Goal: Book appointment/travel/reservation

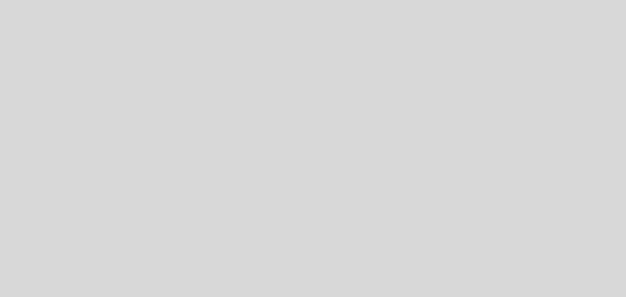
select select "pt"
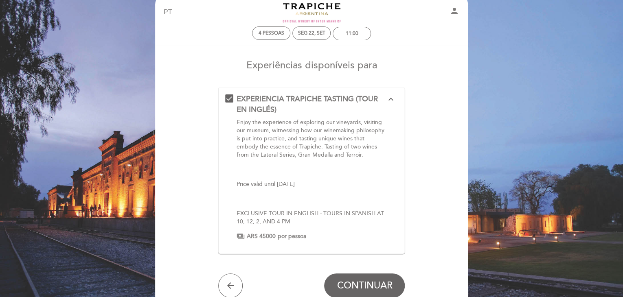
scroll to position [16, 0]
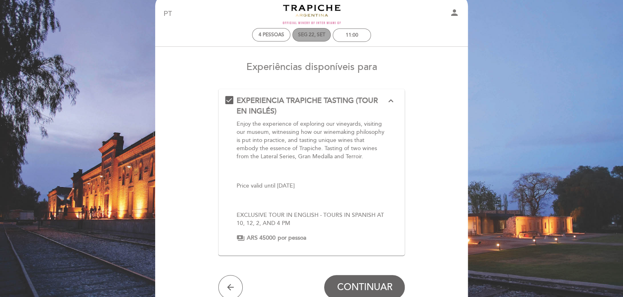
click at [309, 38] on div "Seg 22, set" at bounding box center [311, 35] width 27 height 6
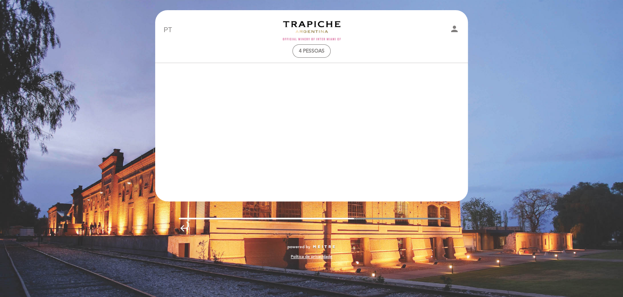
scroll to position [0, 0]
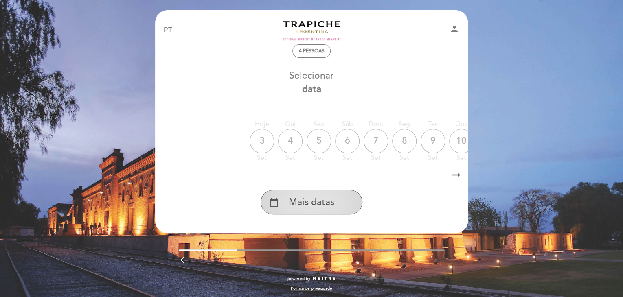
click at [312, 199] on span "Mais datas" at bounding box center [312, 202] width 46 height 13
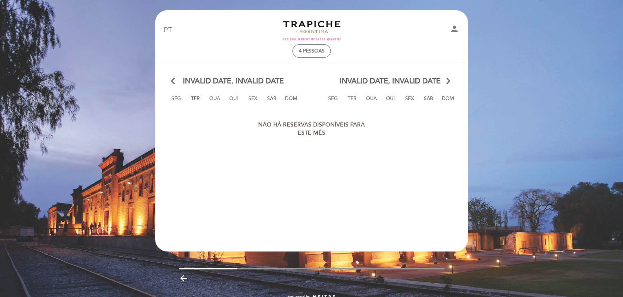
click at [568, 143] on div "EN ES PT Turismo Trapiche person 4 pessoas Bem vindo Bem vindo, [PERSON_NAME] M…" at bounding box center [311, 159] width 623 height 318
